Goal: Find specific page/section: Find specific page/section

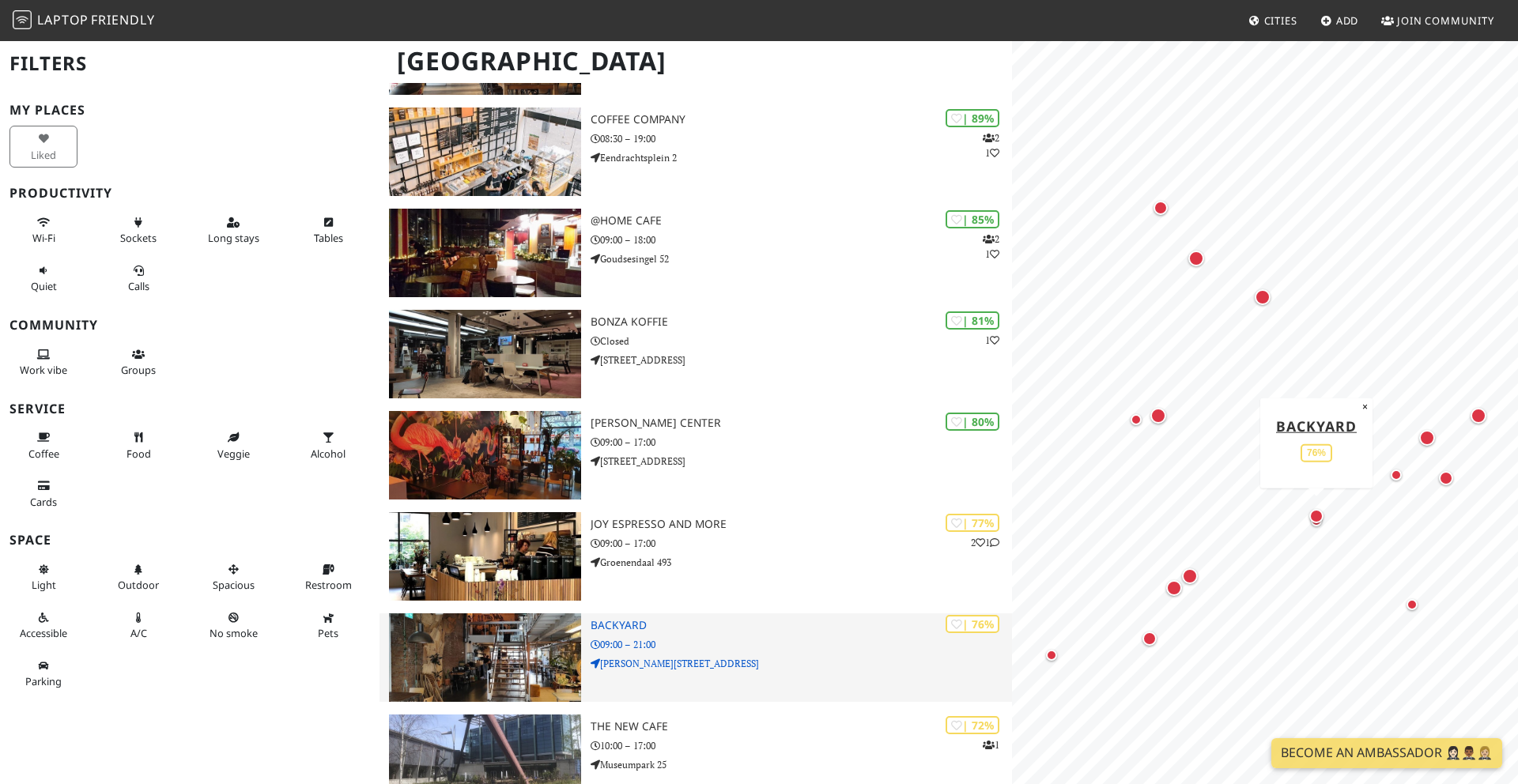
scroll to position [415, 0]
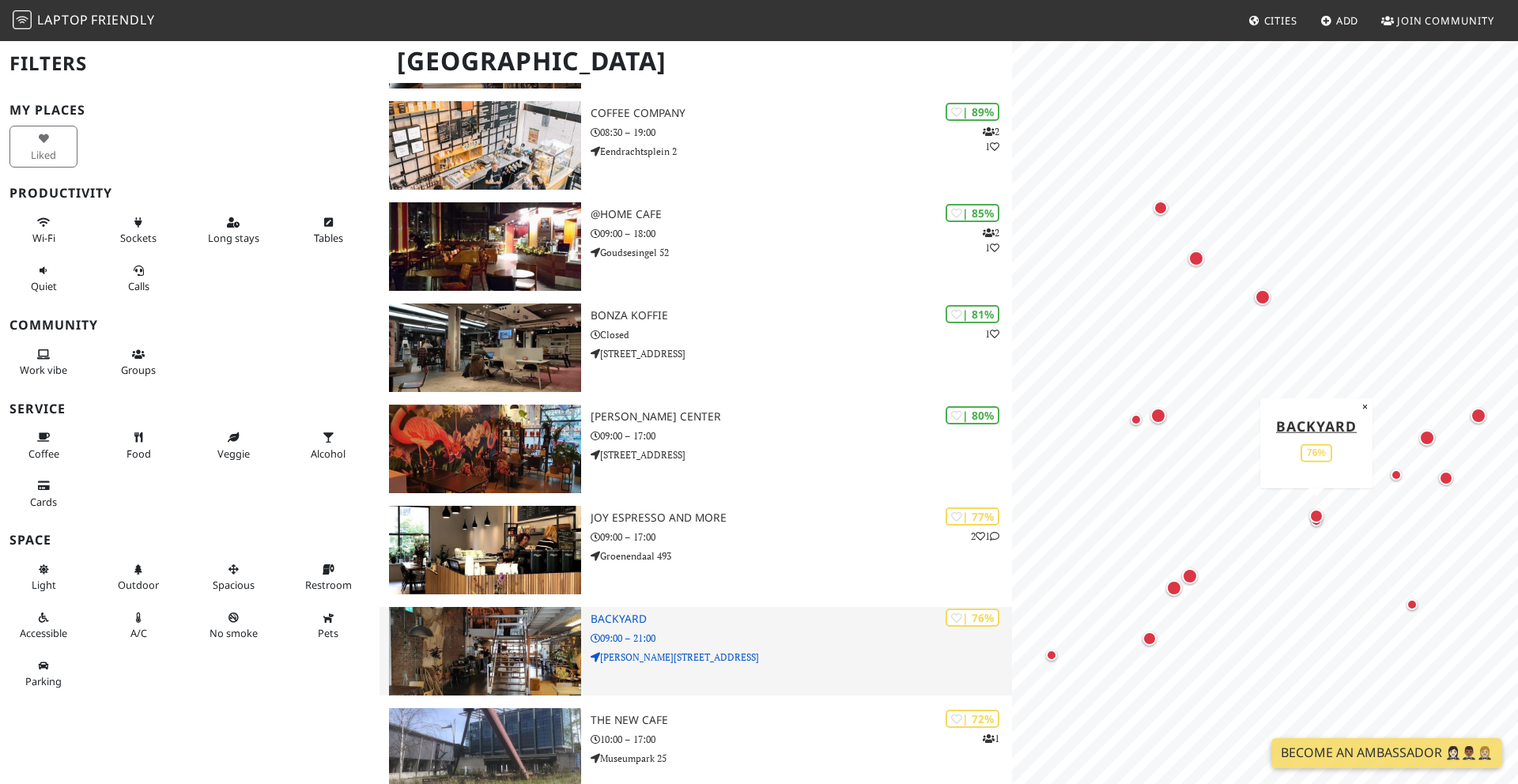
click at [616, 619] on h3 "BACKYARD" at bounding box center [801, 619] width 422 height 14
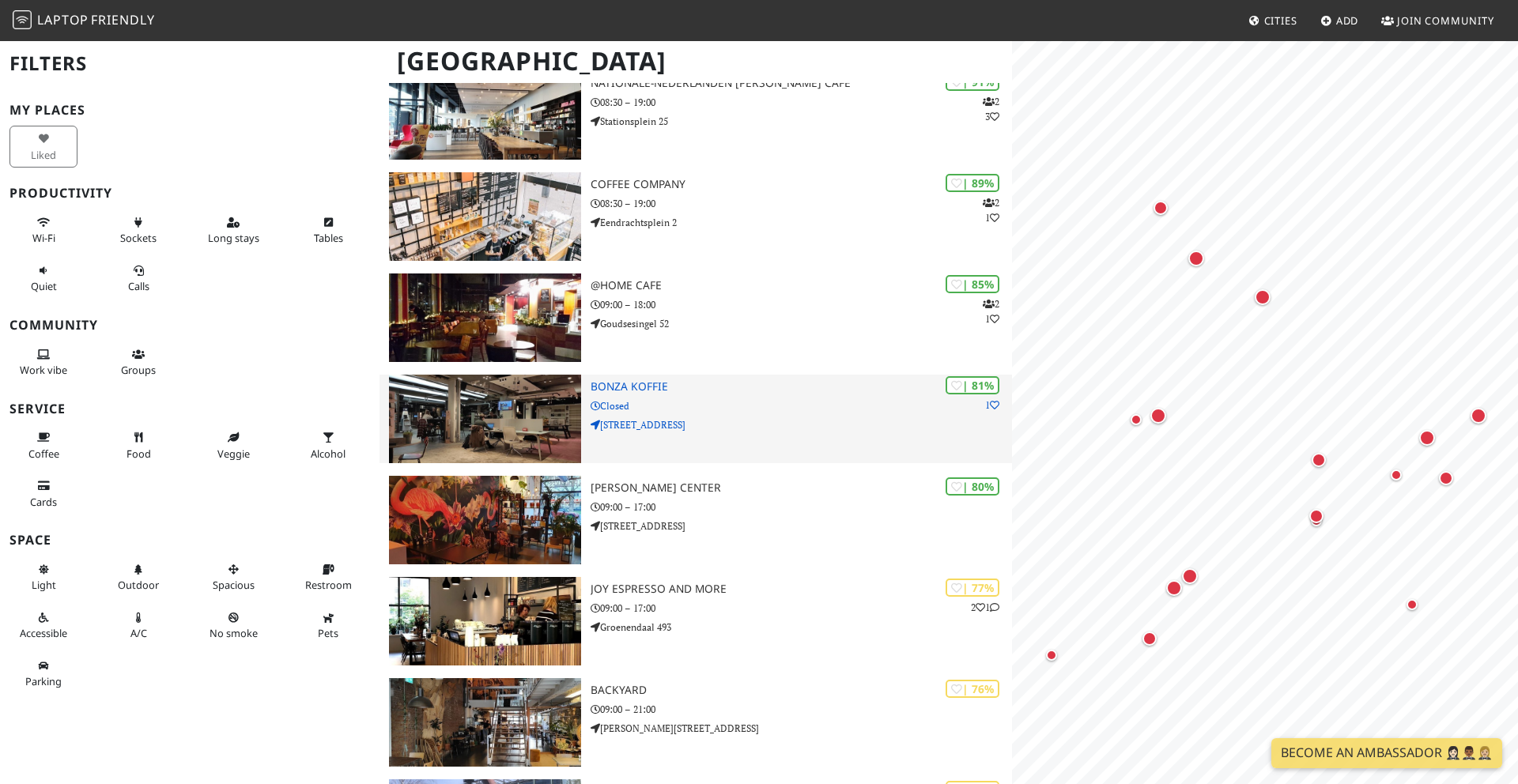
scroll to position [367, 0]
